Goal: Task Accomplishment & Management: Use online tool/utility

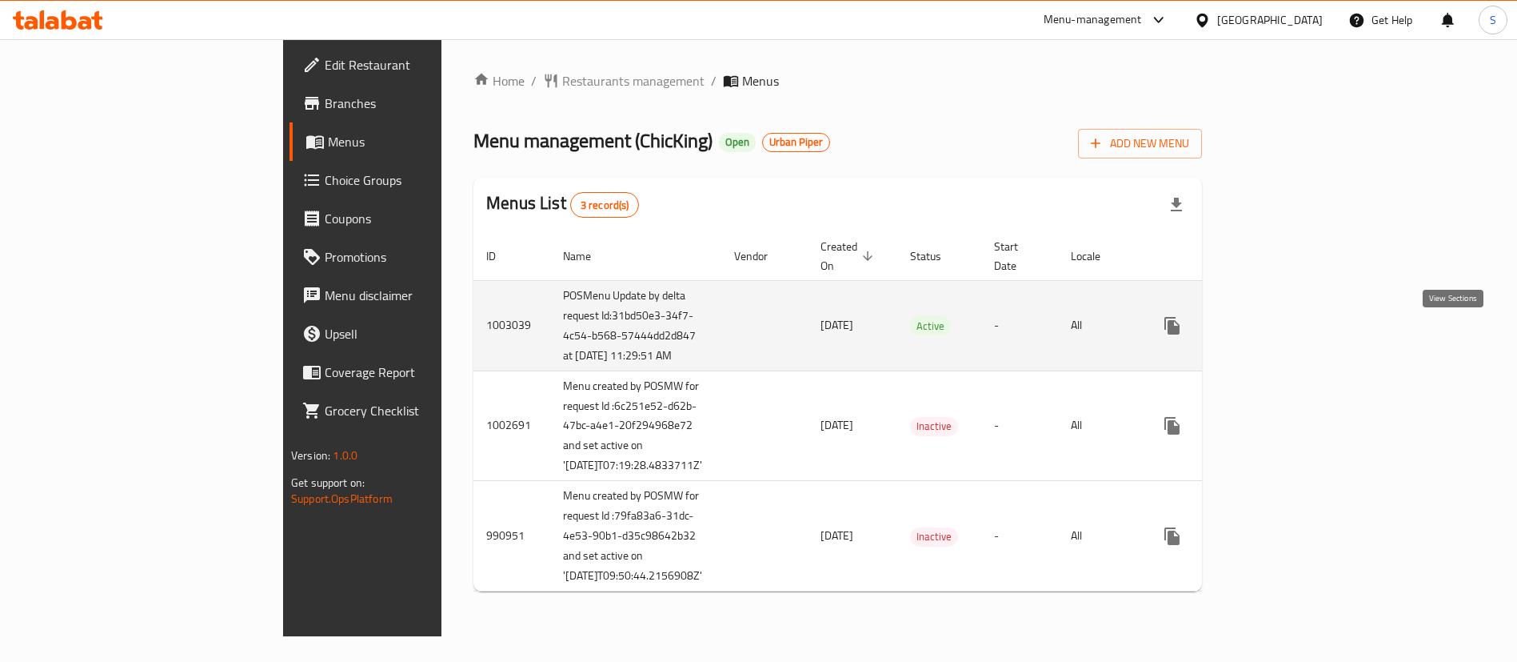
click at [1298, 335] on icon "enhanced table" at bounding box center [1287, 325] width 19 height 19
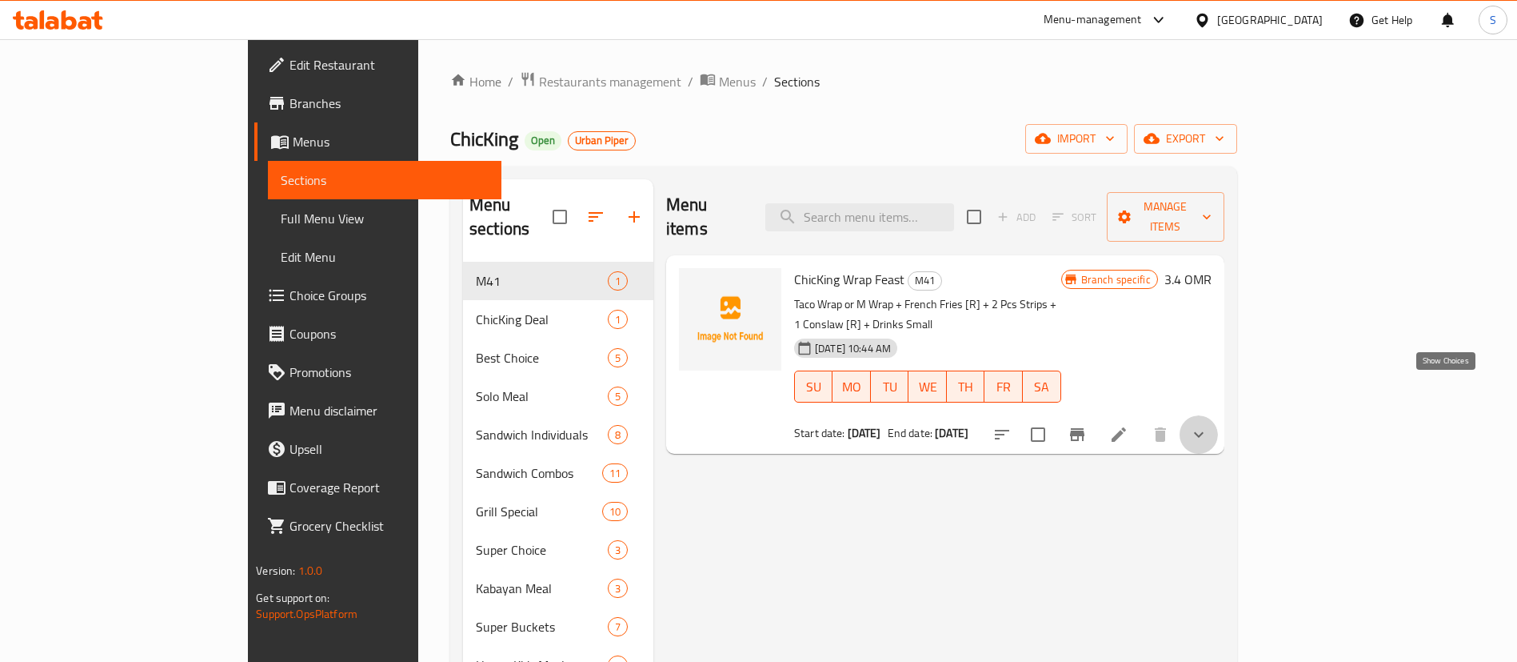
click at [1209, 425] on icon "show more" at bounding box center [1199, 434] width 19 height 19
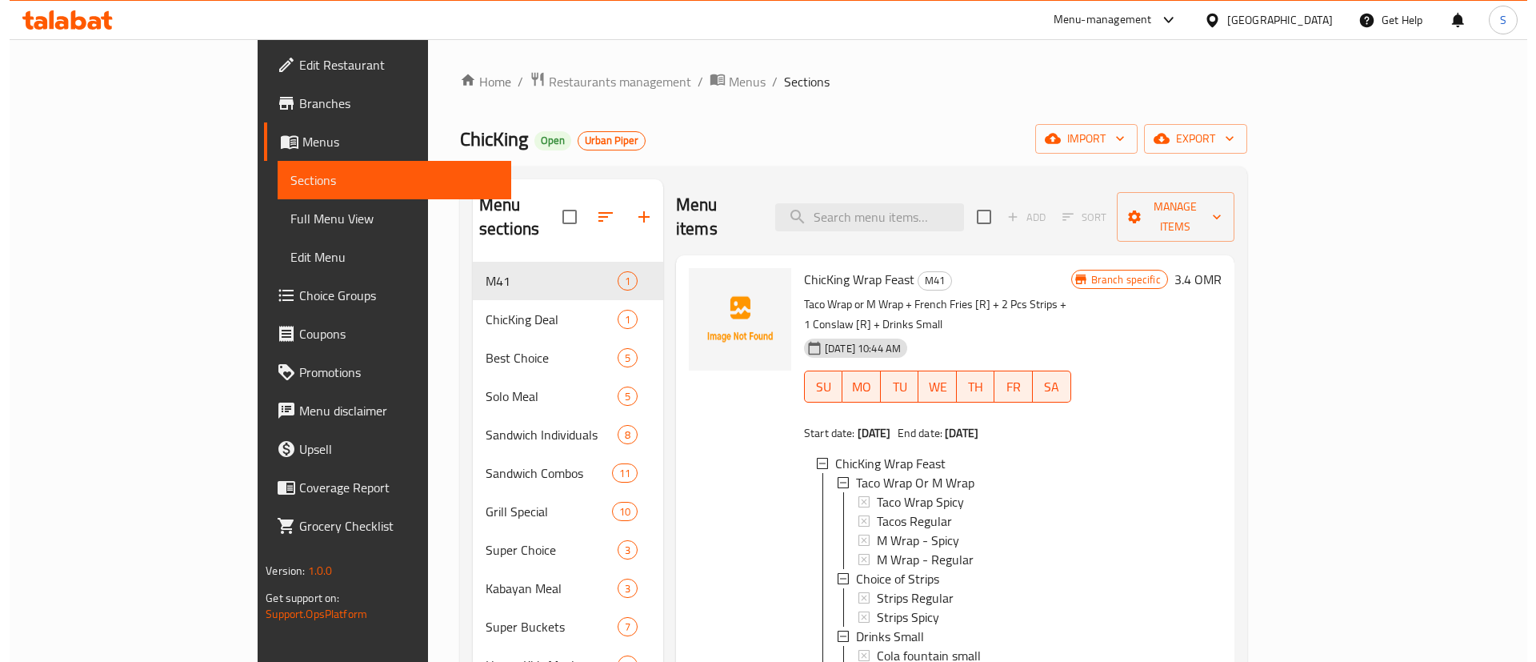
scroll to position [224, 0]
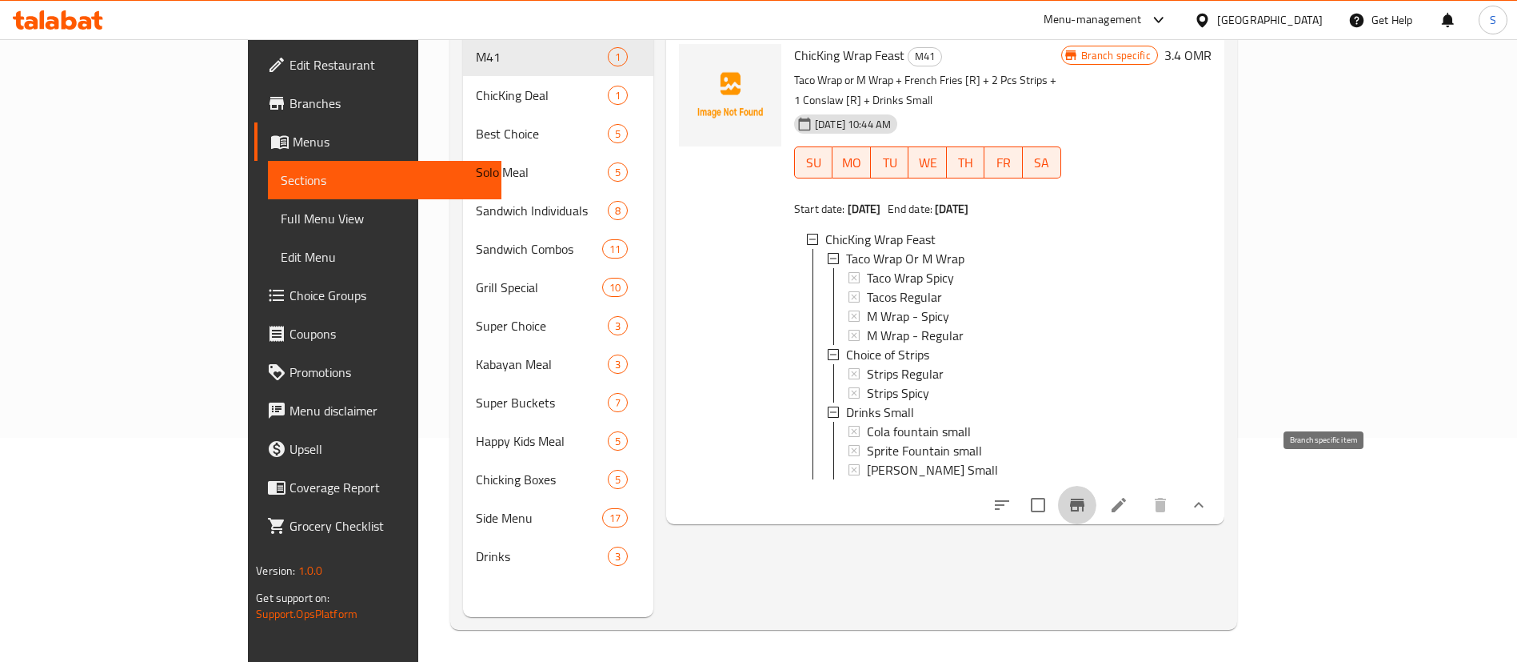
click at [1085, 498] on icon "Branch-specific-item" at bounding box center [1077, 504] width 14 height 13
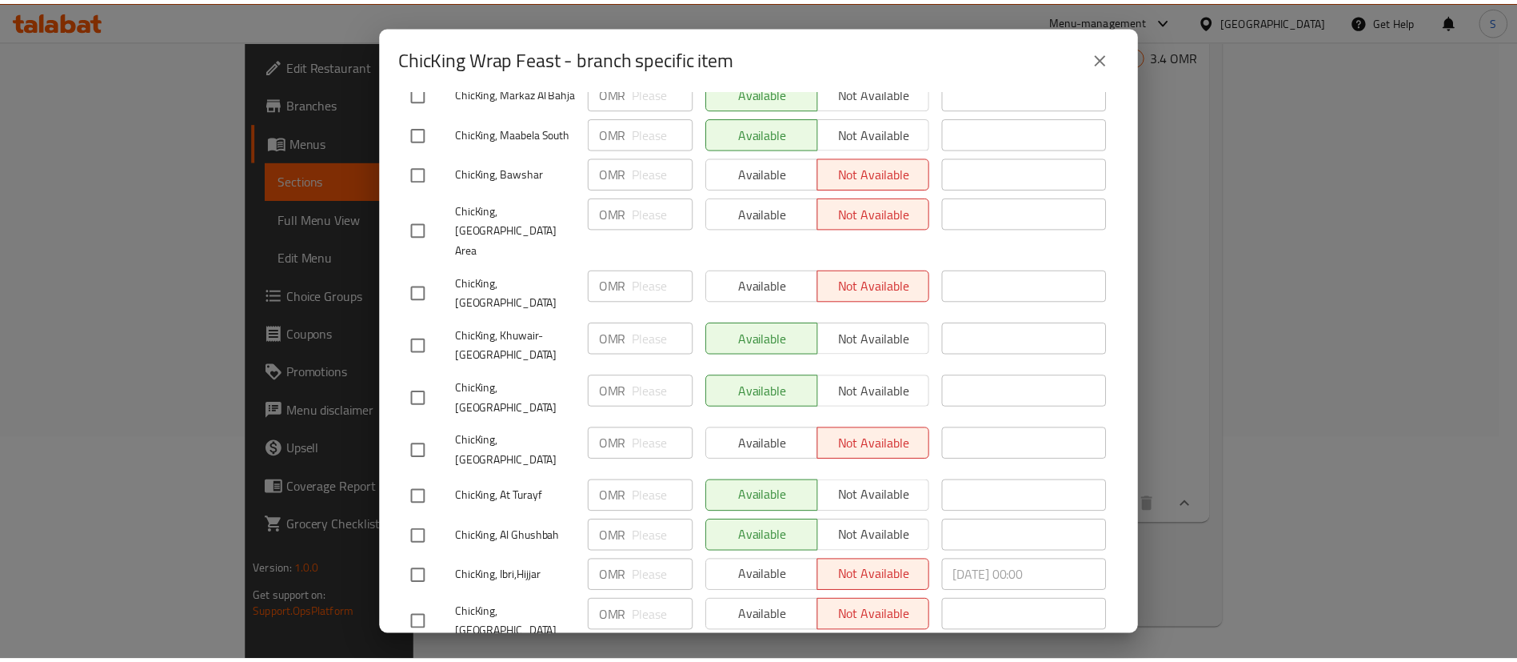
scroll to position [0, 0]
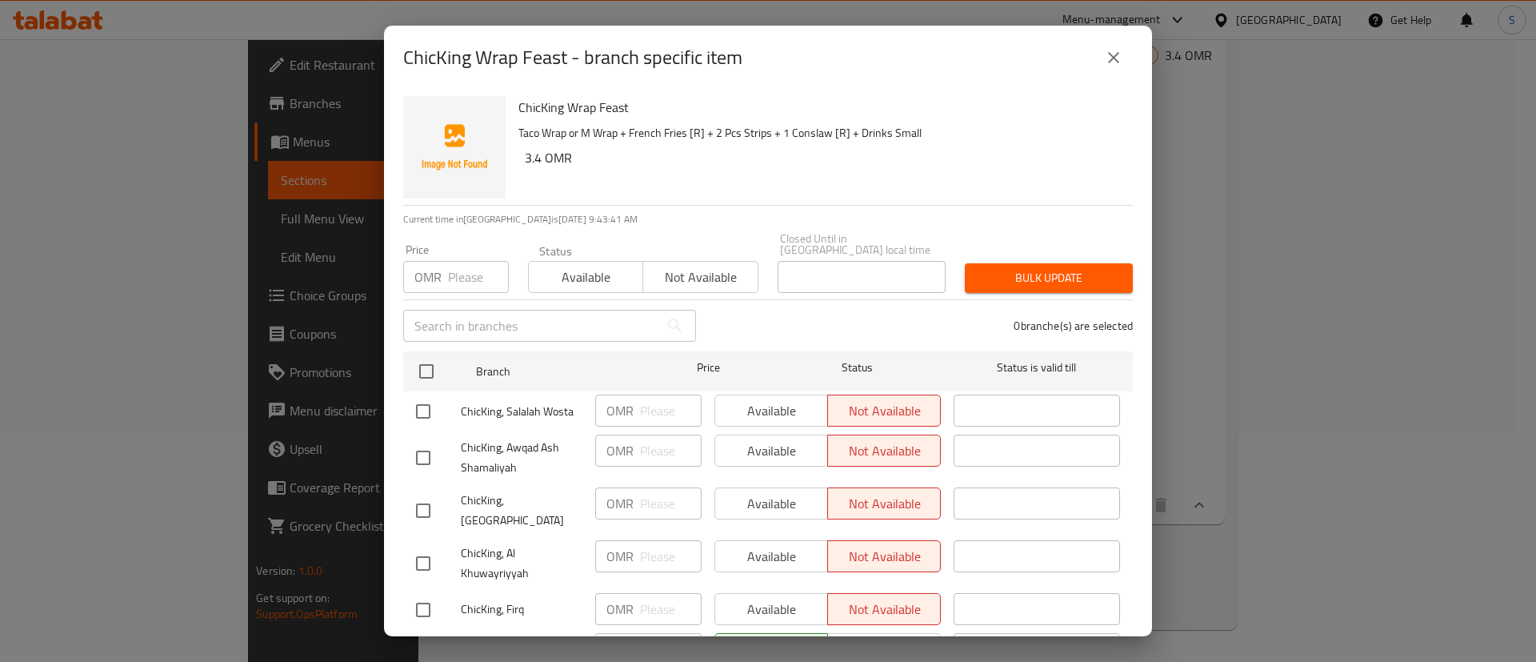
click at [1109, 50] on icon "close" at bounding box center [1113, 57] width 19 height 19
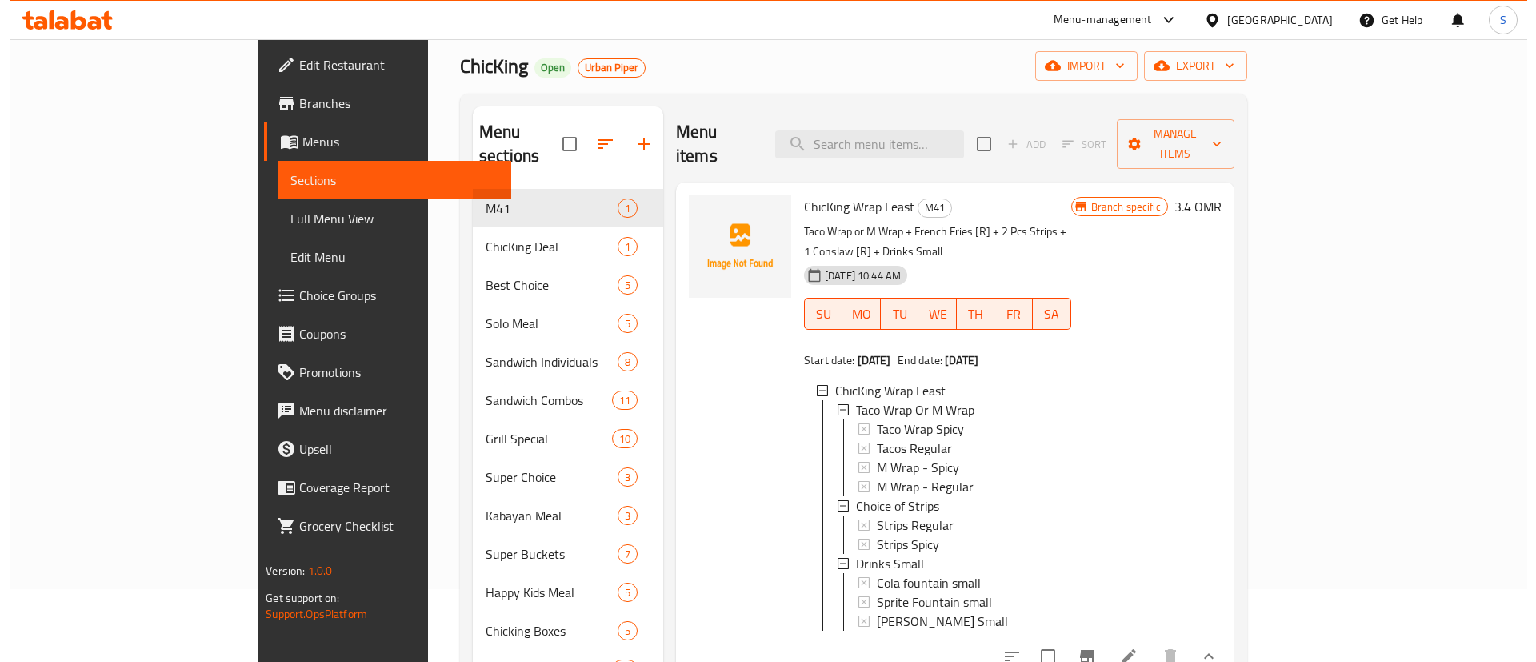
scroll to position [2, 0]
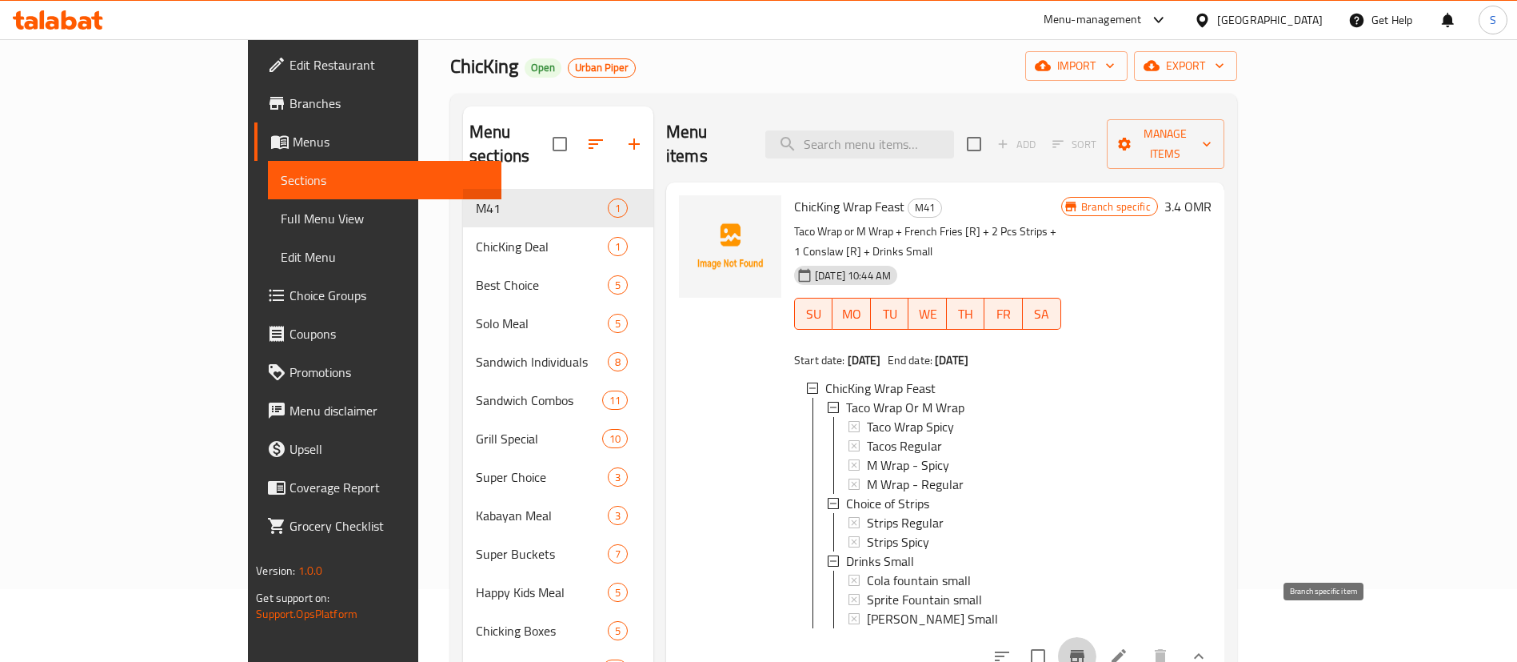
click at [1085, 650] on icon "Branch-specific-item" at bounding box center [1077, 656] width 14 height 13
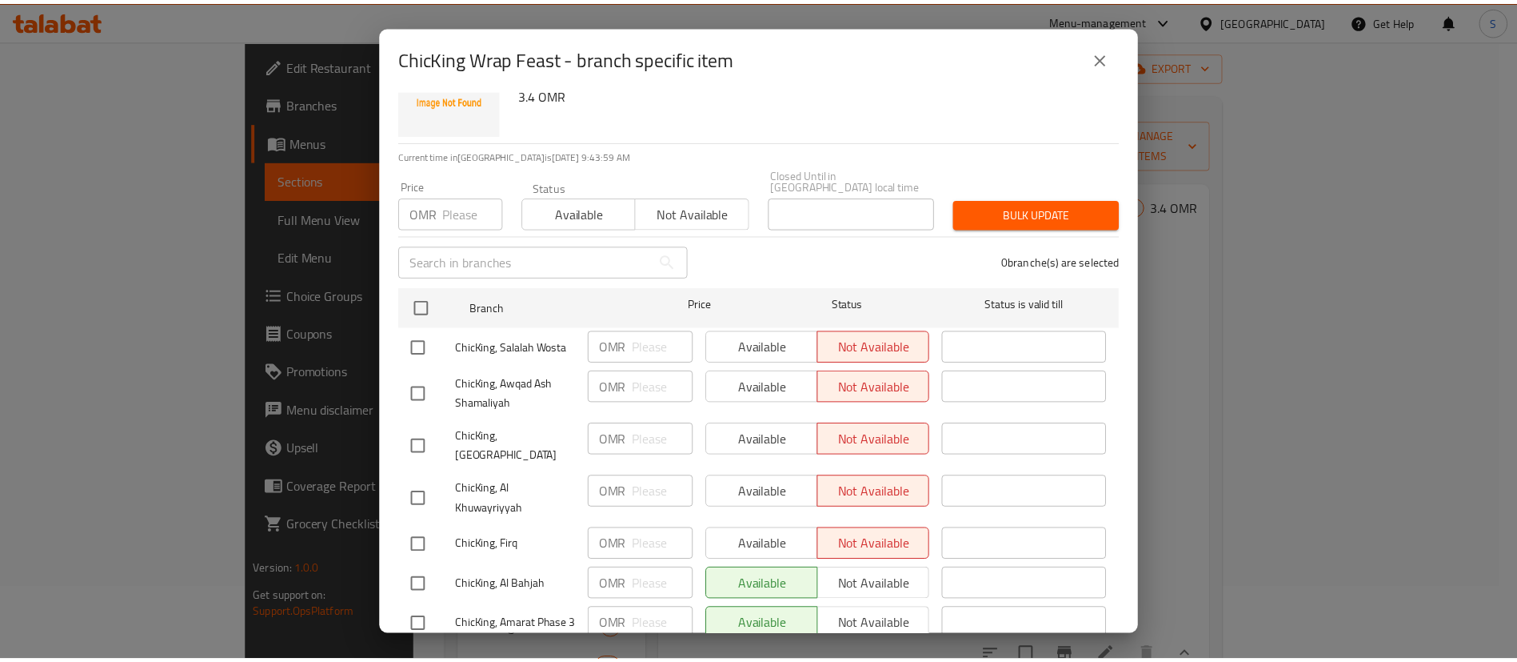
scroll to position [0, 0]
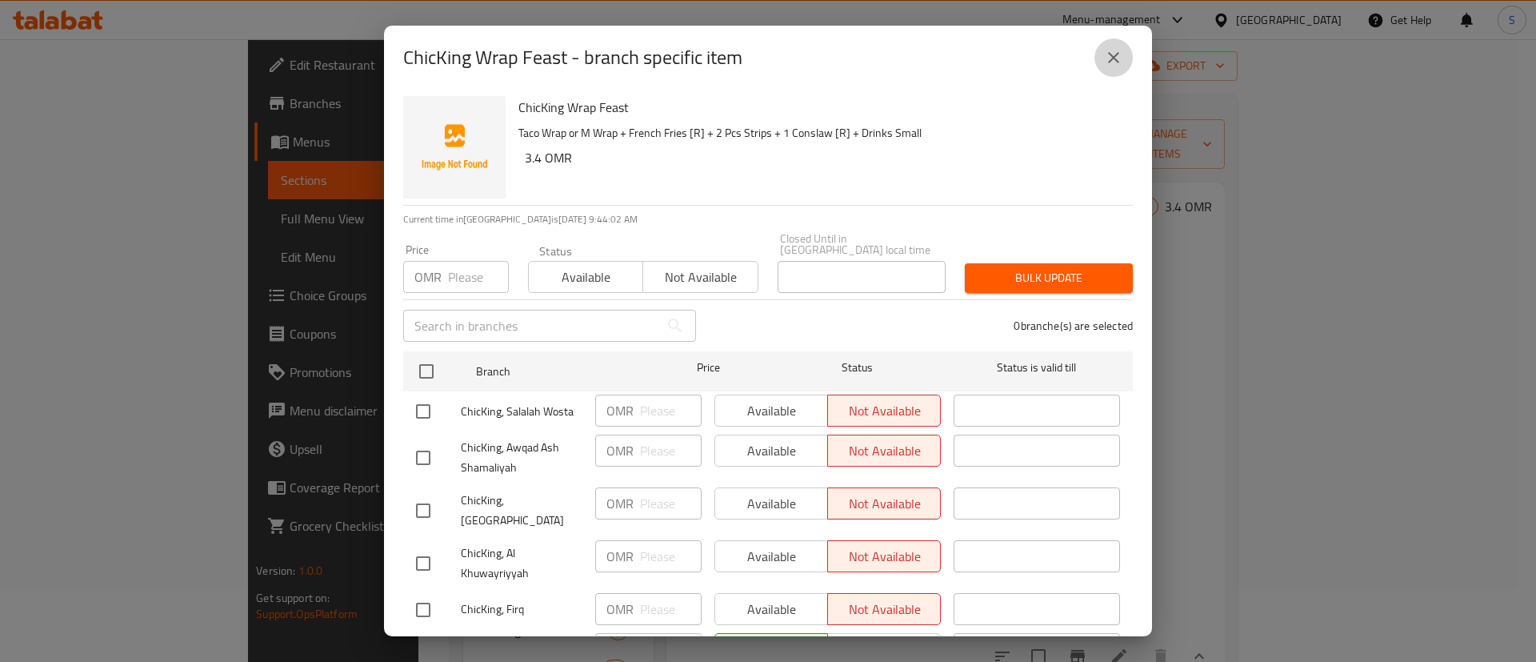
click at [1110, 58] on icon "close" at bounding box center [1113, 57] width 19 height 19
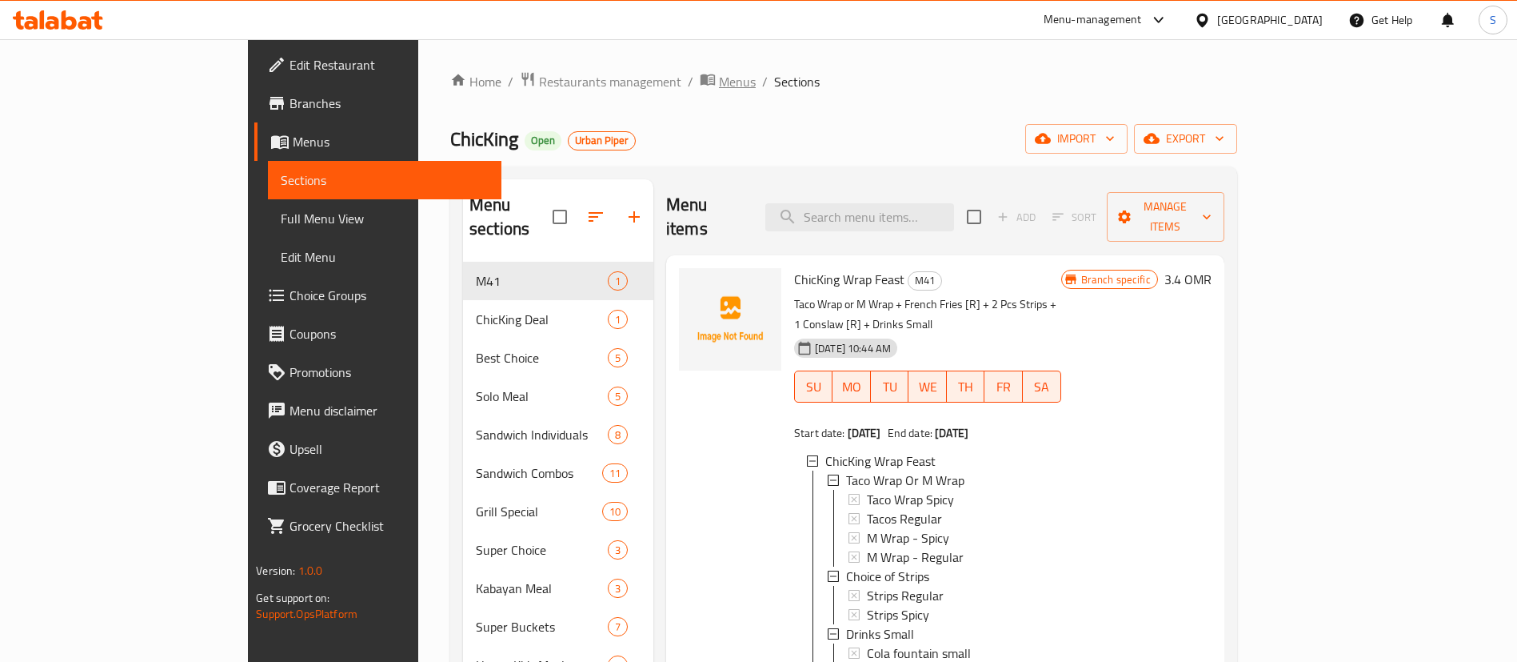
click at [719, 85] on span "Menus" at bounding box center [737, 81] width 37 height 19
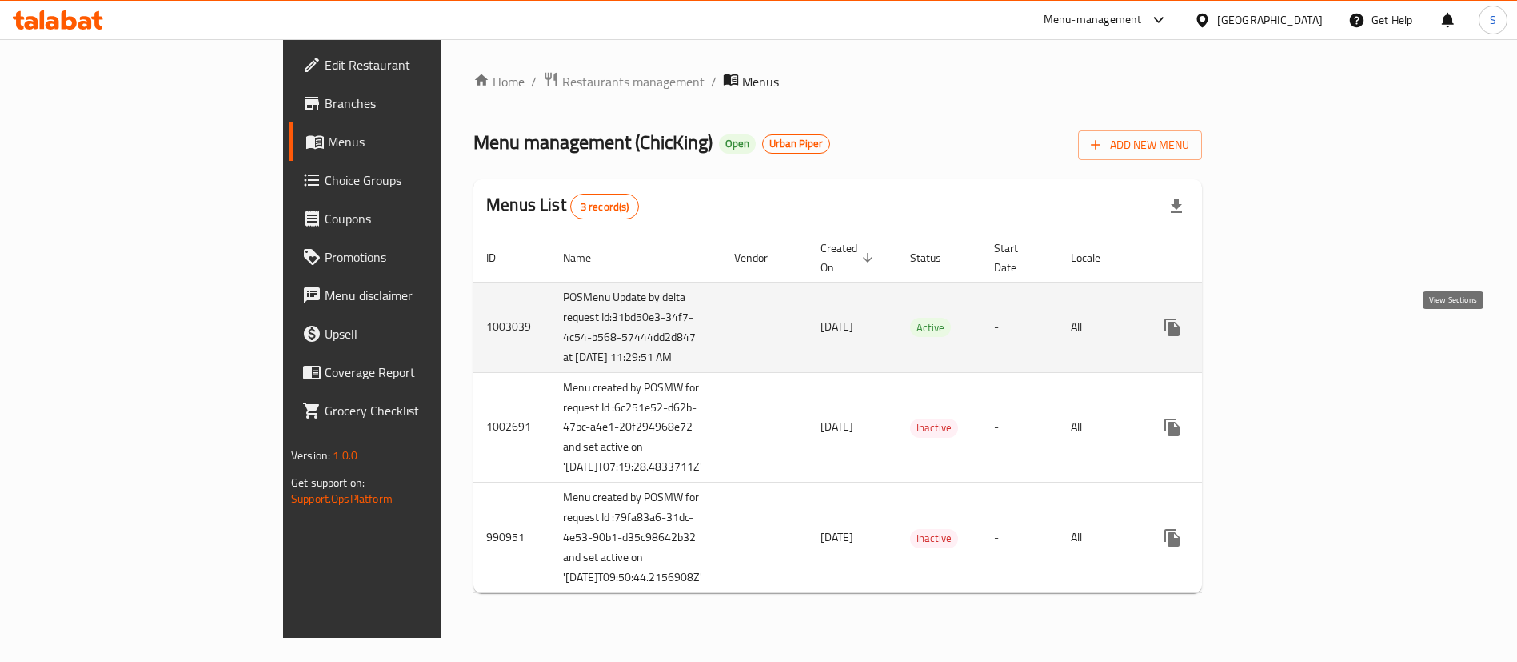
click at [1295, 334] on icon "enhanced table" at bounding box center [1288, 327] width 14 height 14
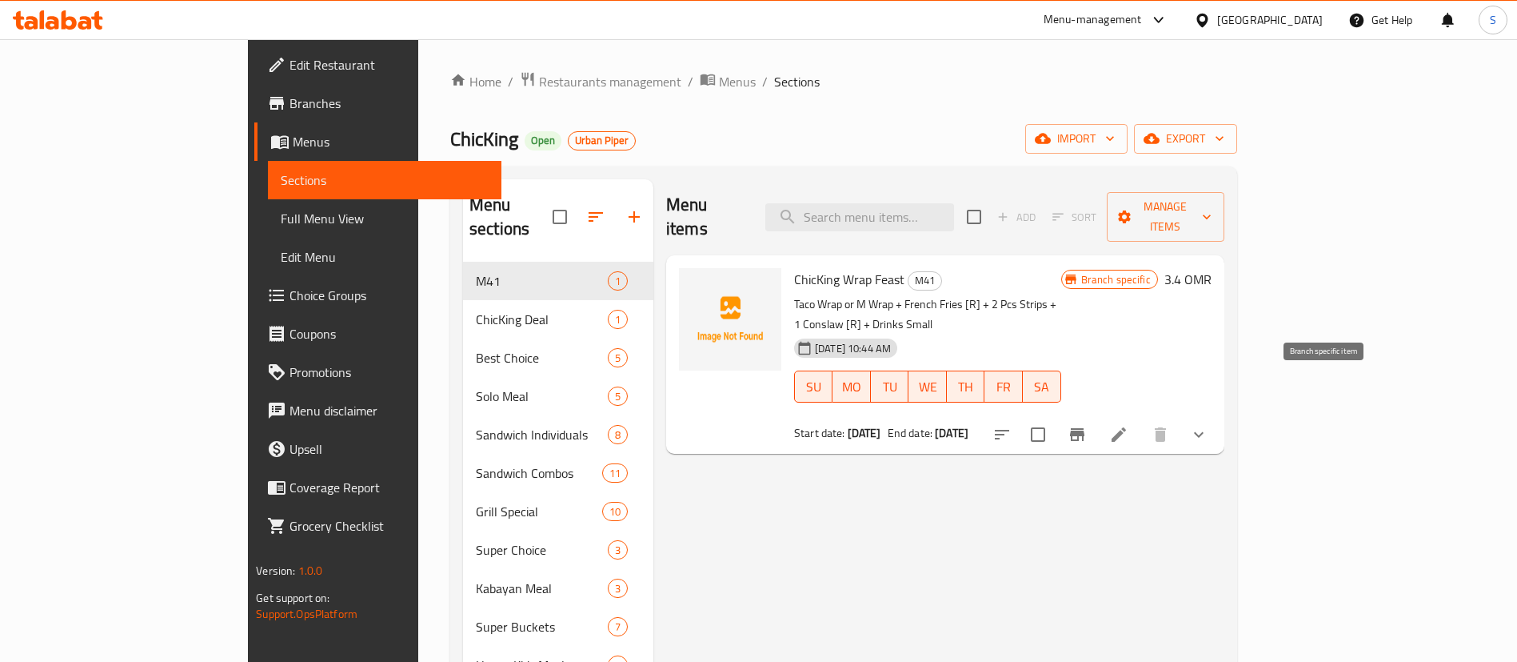
click at [1087, 425] on icon "Branch-specific-item" at bounding box center [1077, 434] width 19 height 19
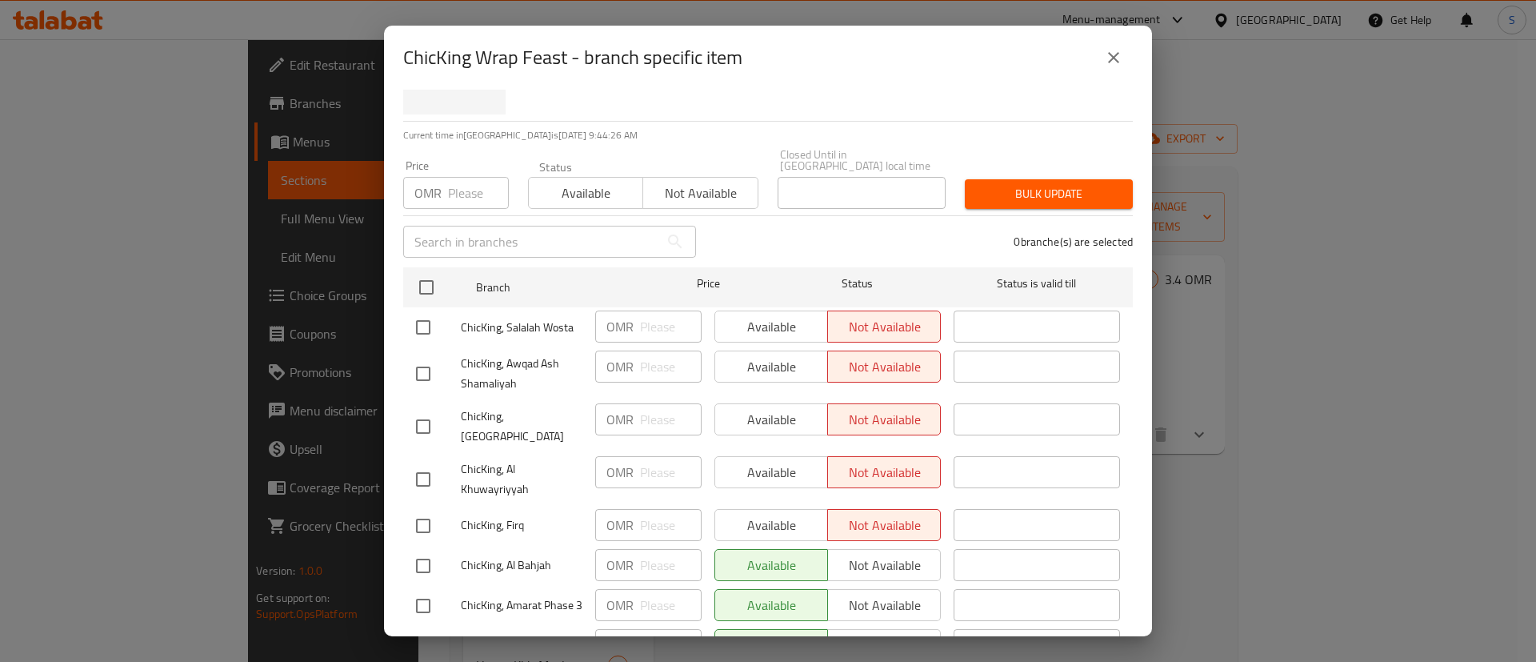
scroll to position [83, 0]
click at [1118, 53] on icon "close" at bounding box center [1113, 57] width 11 height 11
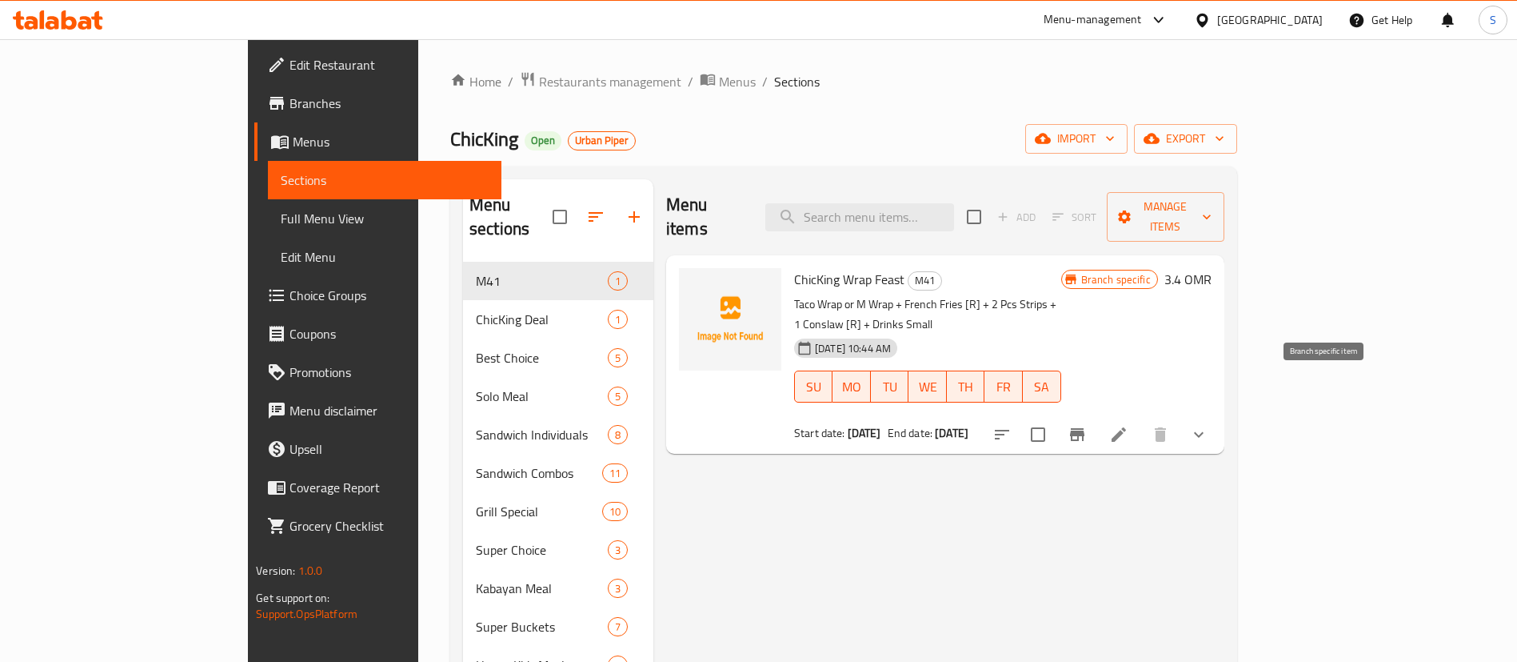
click at [1087, 425] on icon "Branch-specific-item" at bounding box center [1077, 434] width 19 height 19
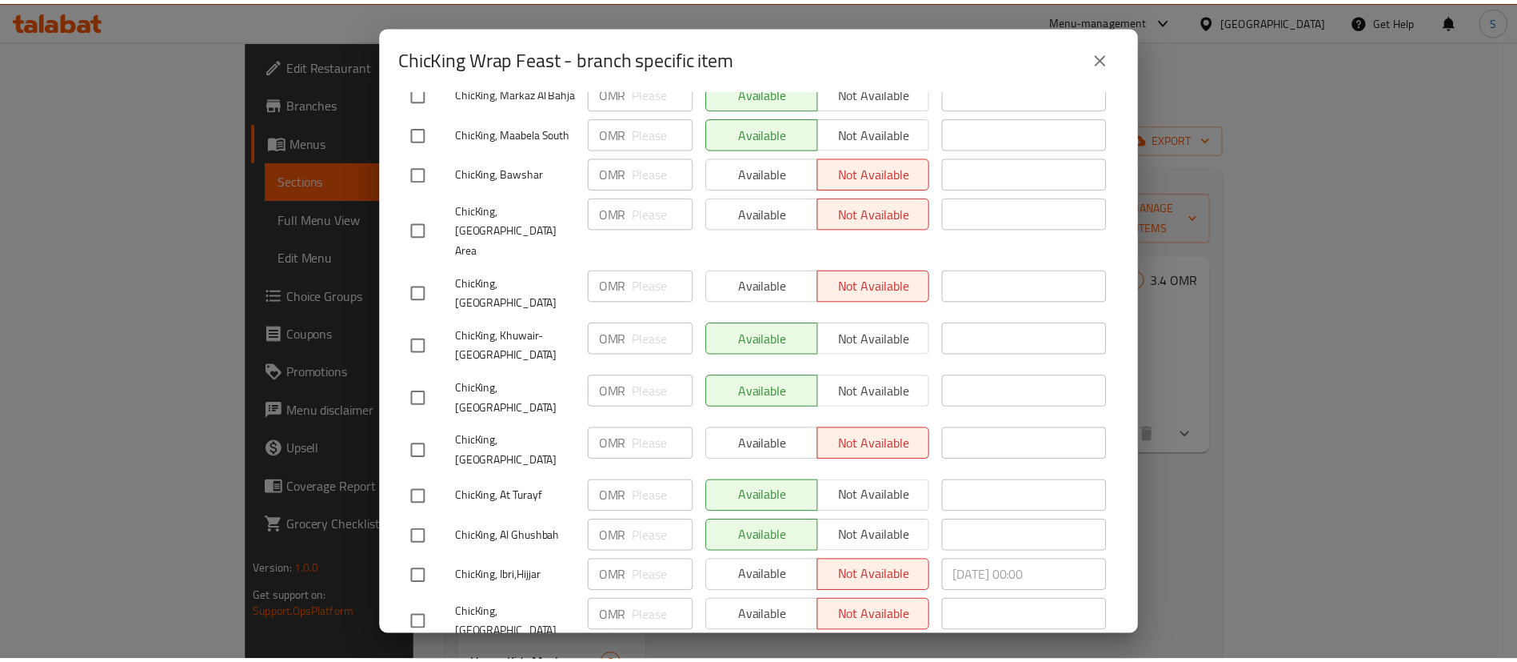
scroll to position [0, 0]
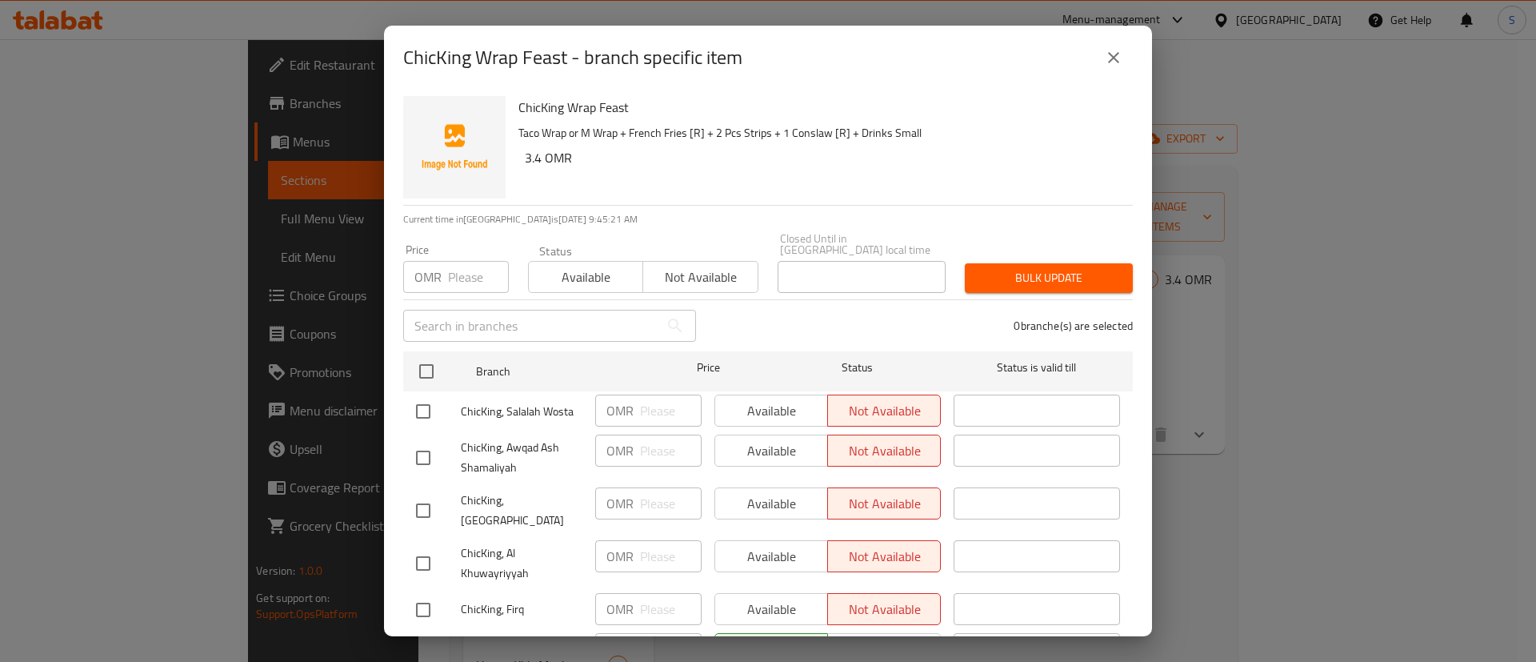
click at [1123, 54] on button "close" at bounding box center [1113, 57] width 38 height 38
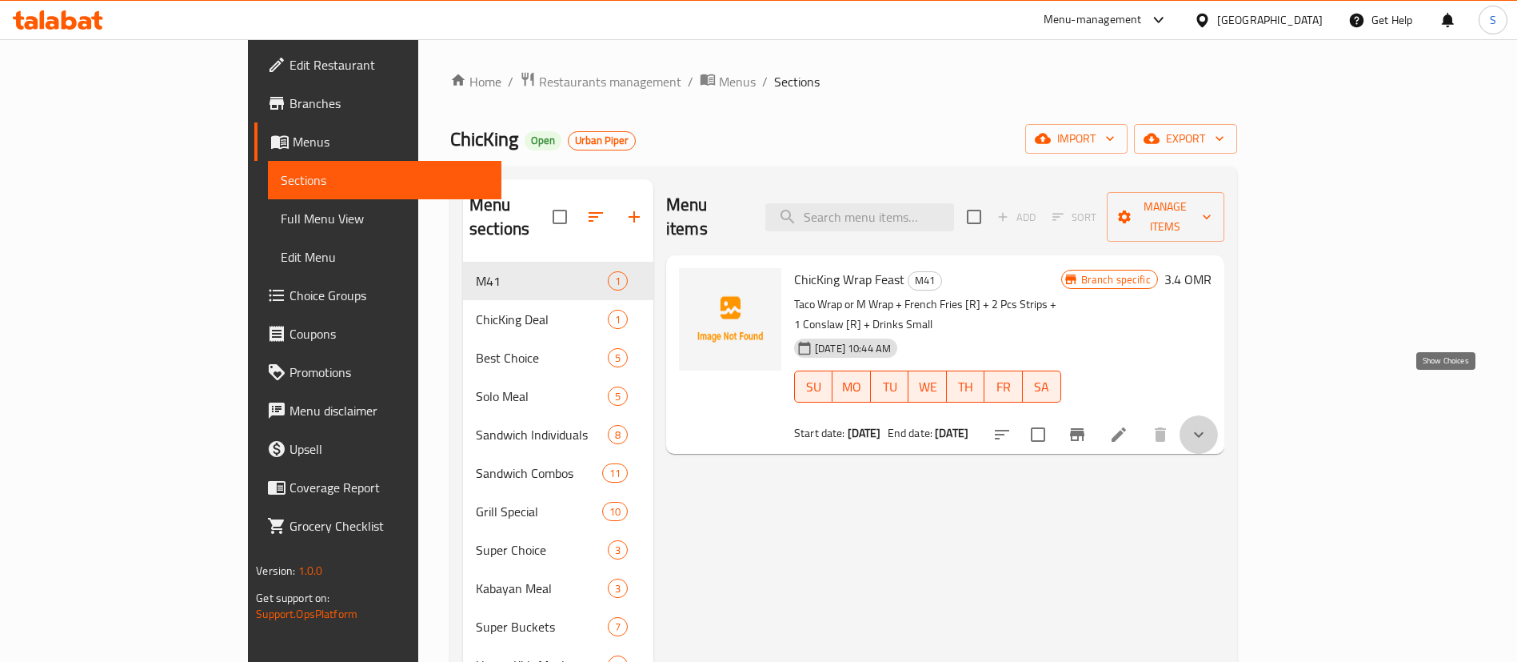
click at [1209, 425] on icon "show more" at bounding box center [1199, 434] width 19 height 19
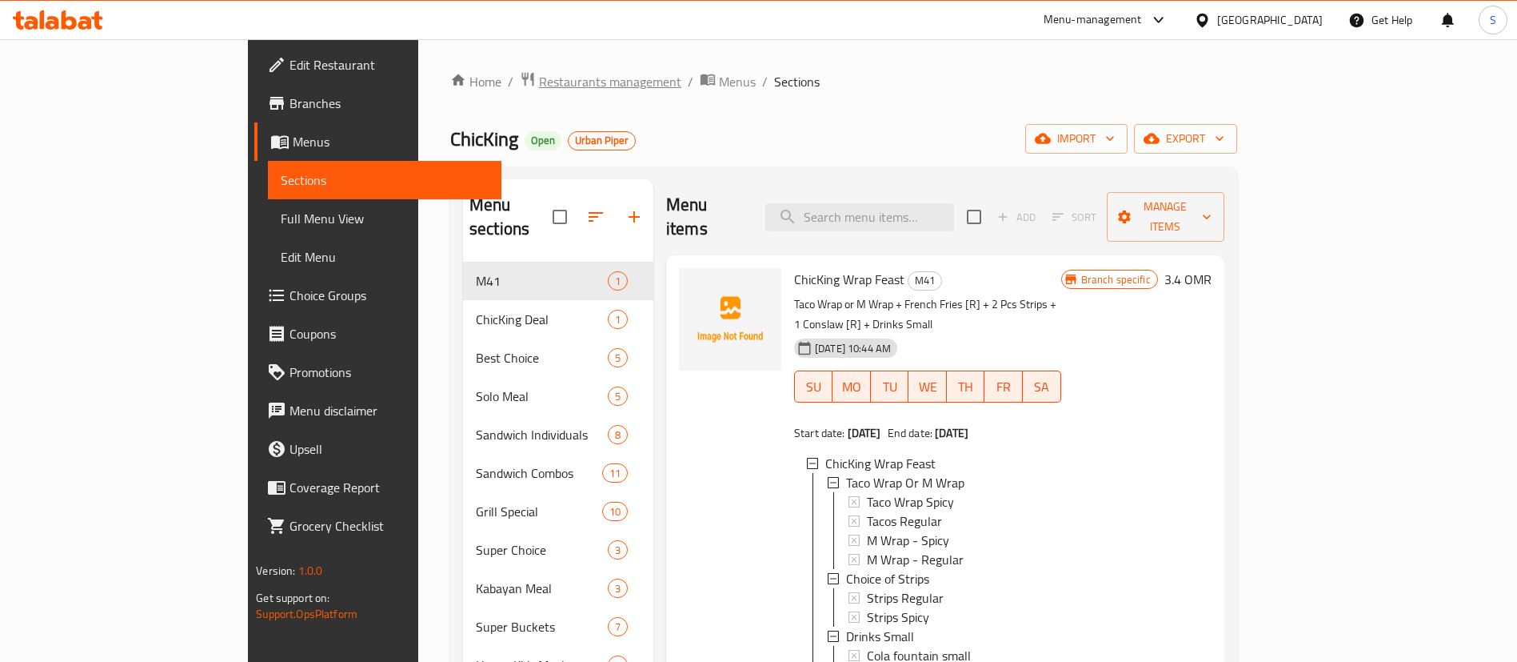
click at [539, 82] on span "Restaurants management" at bounding box center [610, 81] width 142 height 19
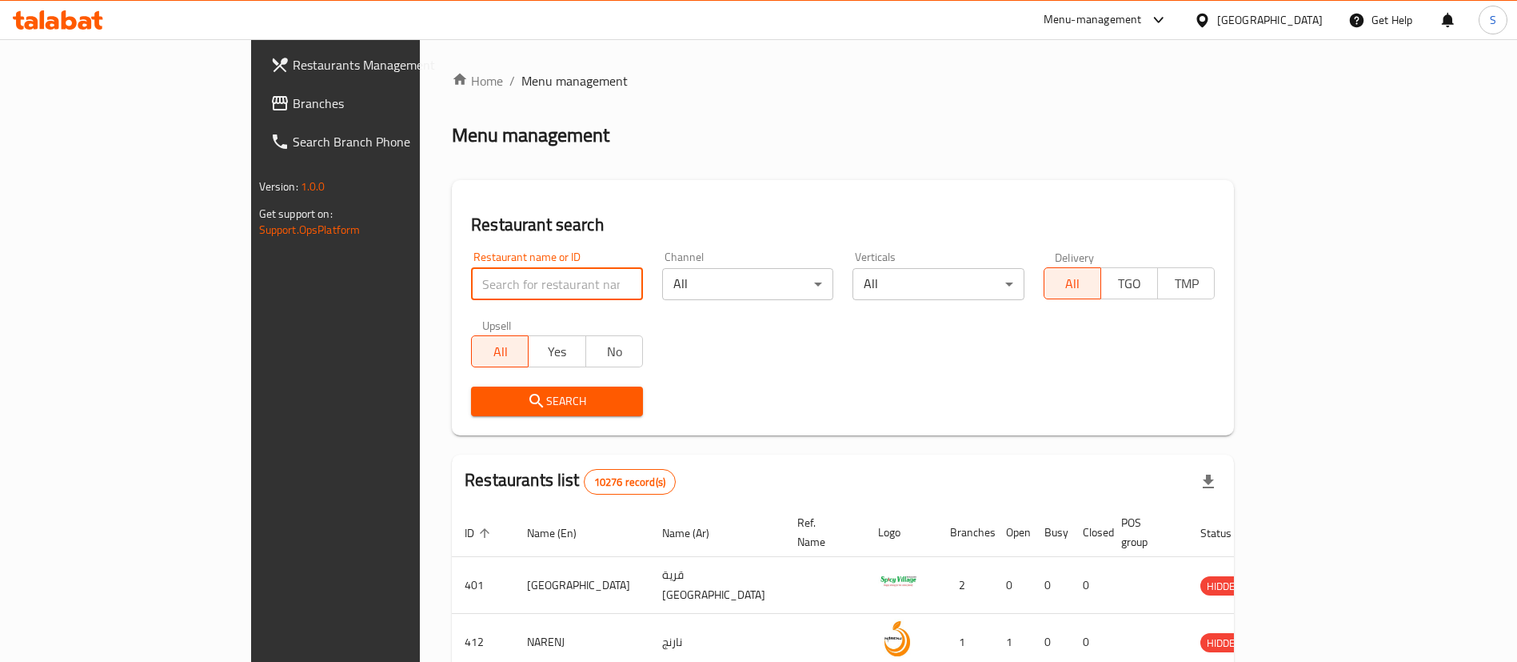
click at [498, 271] on input "search" at bounding box center [557, 284] width 172 height 32
paste input "B LABAN"
type input "B LABAN"
click button "Search" at bounding box center [557, 401] width 172 height 30
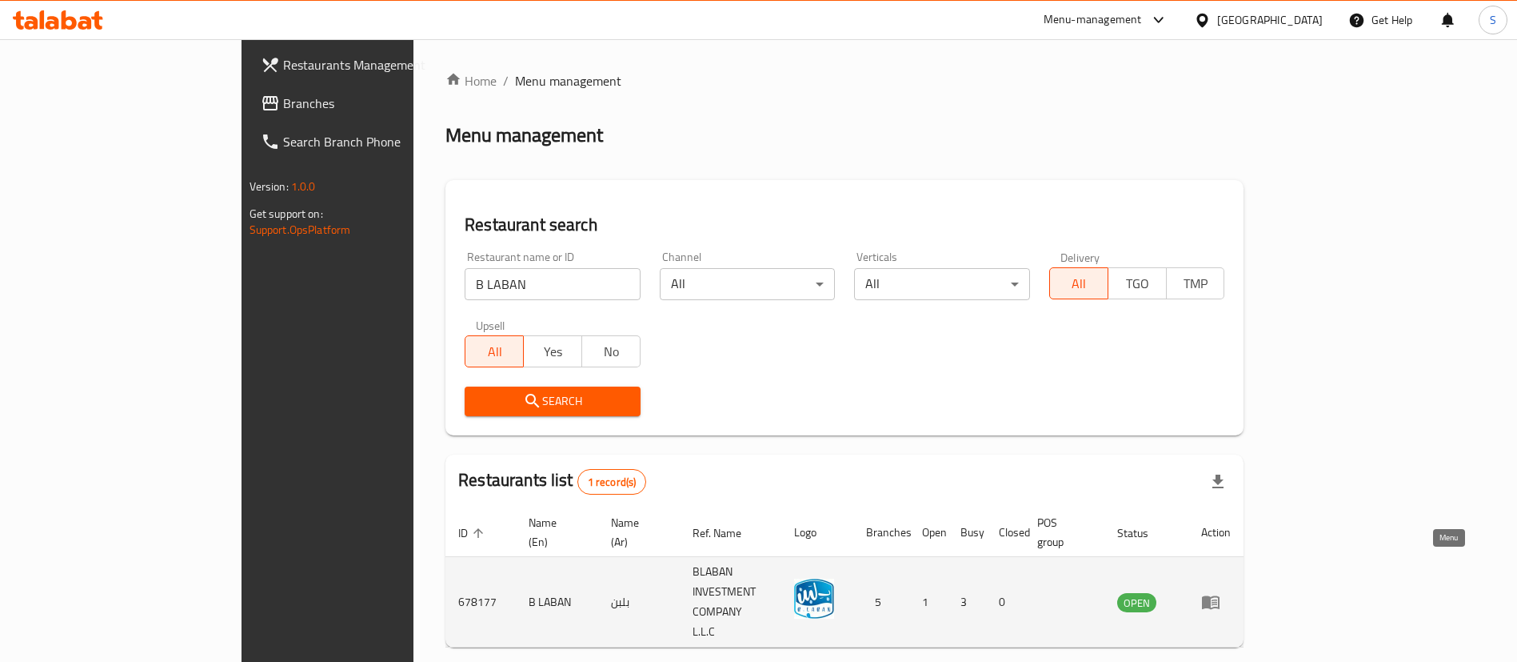
click at [1221, 592] on icon "enhanced table" at bounding box center [1211, 601] width 19 height 19
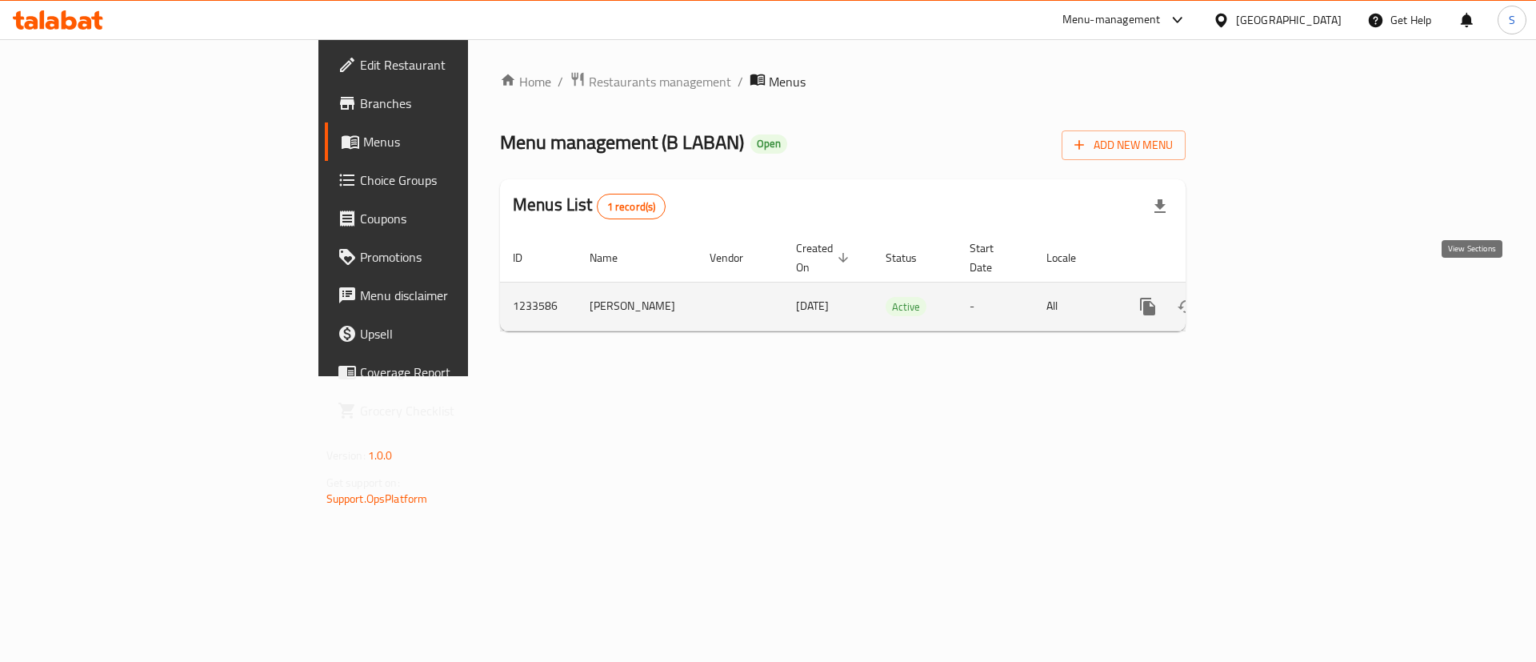
click at [1273, 297] on icon "enhanced table" at bounding box center [1263, 306] width 19 height 19
